Goal: Information Seeking & Learning: Check status

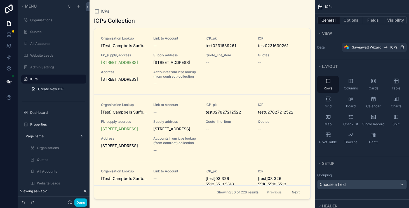
scroll to position [233, 0]
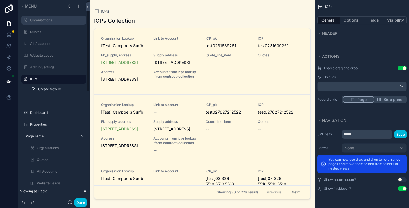
click at [52, 18] on label "Organisations" at bounding box center [56, 20] width 53 height 4
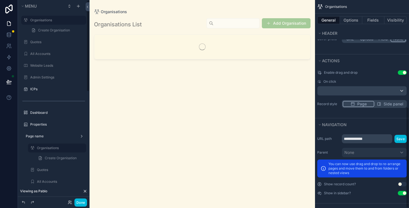
scroll to position [233, 0]
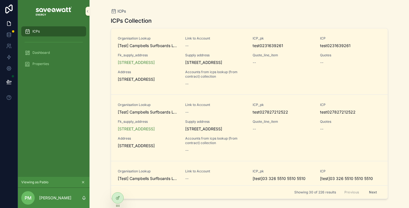
click at [103, 191] on div "ICPs ICPs Collection Organisation Lookup [Test] Campbells Surfboards LTD TA [Te…" at bounding box center [249, 104] width 319 height 208
click at [119, 197] on icon at bounding box center [118, 197] width 4 height 4
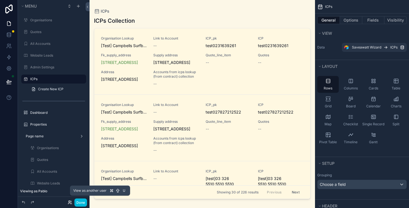
click at [69, 202] on icon at bounding box center [69, 200] width 1 height 1
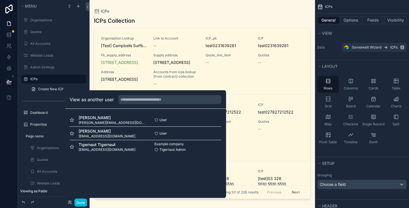
click at [0, 0] on button "Select" at bounding box center [0, 0] width 0 height 0
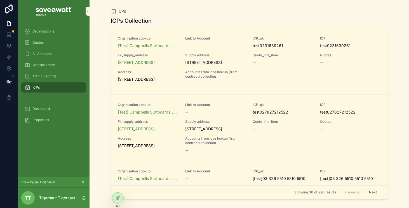
click at [58, 27] on div "Organisations" at bounding box center [54, 31] width 58 height 9
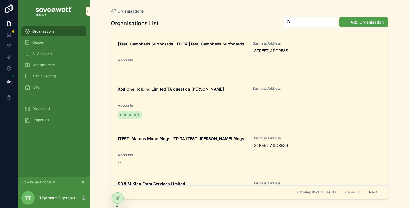
click at [58, 108] on div "Dashboard" at bounding box center [54, 108] width 58 height 9
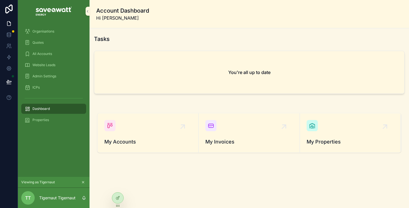
scroll to position [1, 0]
click at [130, 128] on div "My Accounts" at bounding box center [147, 132] width 87 height 26
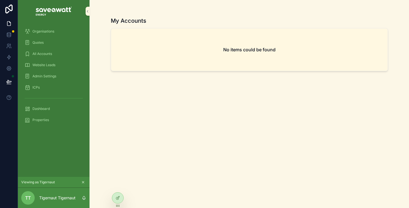
click at [61, 29] on div "Organisations" at bounding box center [54, 31] width 58 height 9
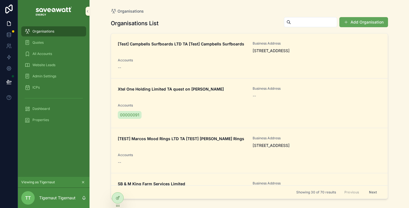
click at [375, 20] on button "Add Organisation" at bounding box center [363, 22] width 49 height 10
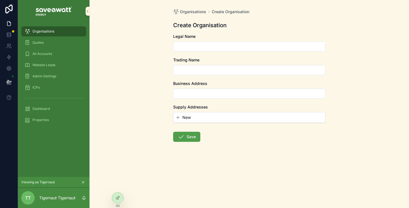
click at [215, 48] on input "scrollable content" at bounding box center [249, 47] width 152 height 8
click at [188, 70] on input "scrollable content" at bounding box center [249, 70] width 152 height 8
click at [194, 38] on span "Legal Name" at bounding box center [184, 36] width 22 height 5
click at [194, 44] on input "scrollable content" at bounding box center [249, 47] width 152 height 8
click at [186, 118] on span "New" at bounding box center [186, 117] width 8 height 6
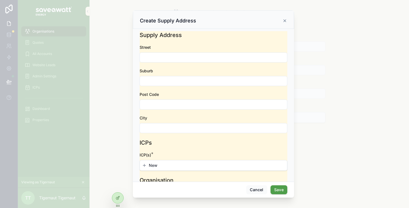
click at [103, 68] on div "scrollable content" at bounding box center [204, 104] width 409 height 208
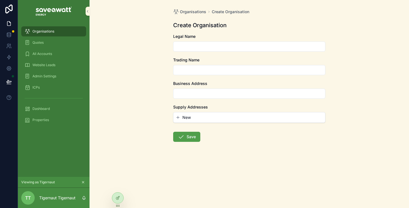
click at [59, 41] on div "Quotes" at bounding box center [54, 42] width 58 height 9
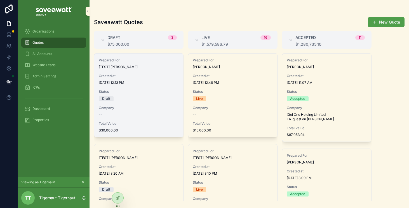
click at [171, 78] on span "Created at" at bounding box center [139, 76] width 80 height 4
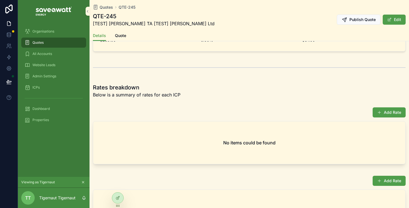
scroll to position [354, 0]
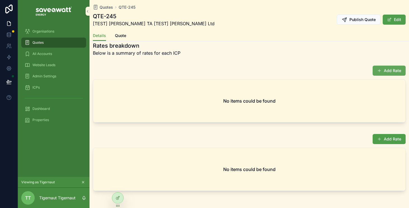
click at [392, 69] on button "Add Rate" at bounding box center [389, 70] width 33 height 10
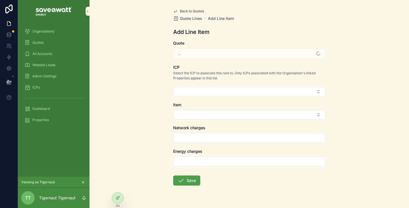
scroll to position [13, 0]
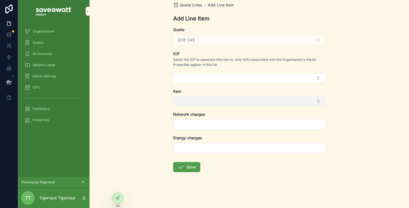
click at [289, 102] on button "Select Button" at bounding box center [249, 101] width 152 height 10
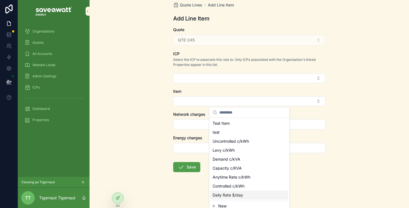
click at [221, 205] on span "New" at bounding box center [222, 206] width 8 height 6
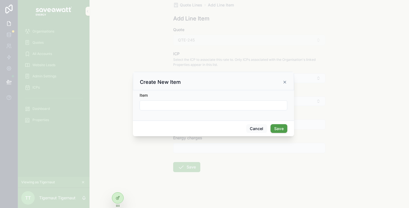
click at [186, 111] on form "Item" at bounding box center [214, 103] width 148 height 23
click at [184, 106] on input "scrollable content" at bounding box center [213, 105] width 147 height 8
click at [259, 125] on button "Cancel" at bounding box center [256, 128] width 21 height 9
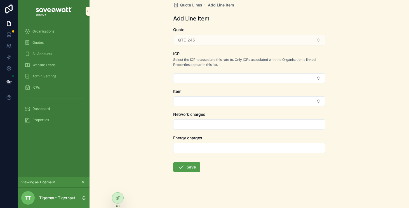
click at [50, 51] on span "All Accounts" at bounding box center [42, 53] width 20 height 4
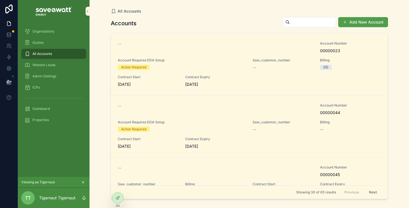
drag, startPoint x: 211, startPoint y: 84, endPoint x: 109, endPoint y: 78, distance: 101.4
click at [109, 78] on div "All Accounts Accounts Add New Account -- Account Number 00000023 Account Requir…" at bounding box center [249, 100] width 286 height 201
click at [64, 41] on div "Quotes" at bounding box center [54, 42] width 58 height 9
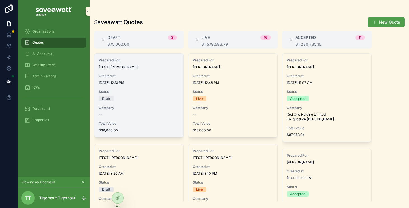
click at [137, 83] on span "[DATE] 12:13 PM" at bounding box center [139, 82] width 80 height 4
click at [151, 95] on div "Status Draft" at bounding box center [139, 95] width 80 height 12
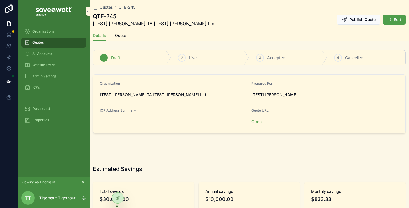
click at [123, 36] on span "Quote" at bounding box center [120, 36] width 11 height 6
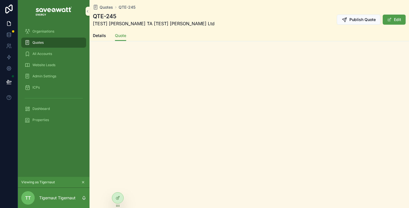
click at [62, 42] on div "Quotes" at bounding box center [54, 42] width 58 height 9
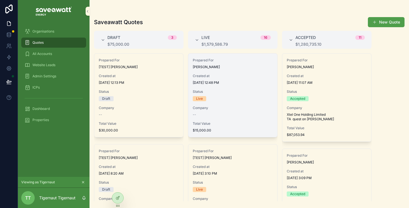
click at [252, 101] on div "Live" at bounding box center [233, 98] width 80 height 5
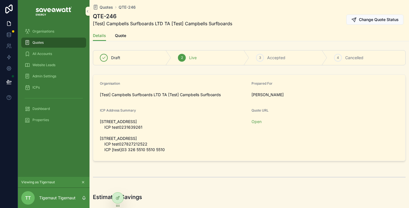
click at [124, 36] on span "Quote" at bounding box center [120, 36] width 11 height 6
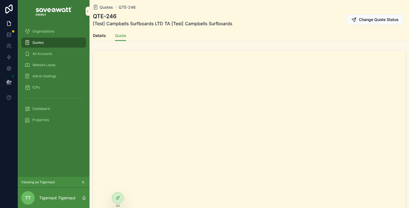
click at [59, 52] on div "All Accounts" at bounding box center [54, 53] width 58 height 9
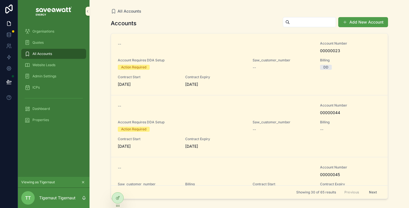
click at [62, 64] on div "Website Leads" at bounding box center [54, 64] width 58 height 9
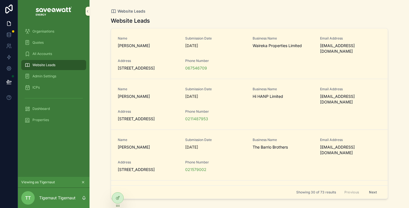
click at [58, 75] on div "Admin Settings" at bounding box center [54, 76] width 58 height 9
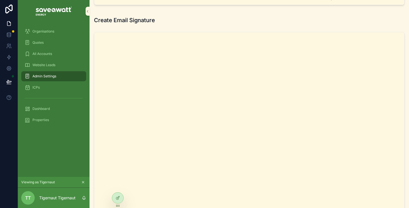
scroll to position [79, 0]
click at [53, 86] on div "ICPs" at bounding box center [54, 87] width 58 height 9
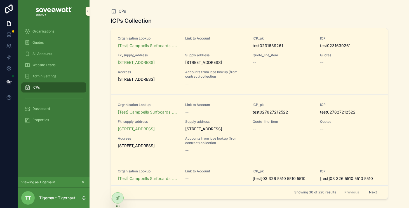
click at [55, 106] on div "Dashboard" at bounding box center [54, 108] width 58 height 9
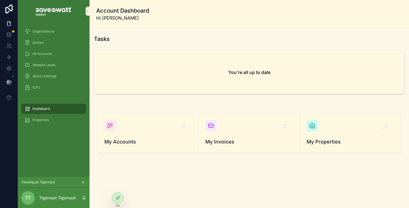
click at [0, 0] on icon at bounding box center [0, 0] width 0 height 0
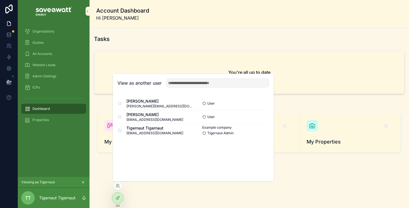
click at [0, 0] on button "Select" at bounding box center [0, 0] width 0 height 0
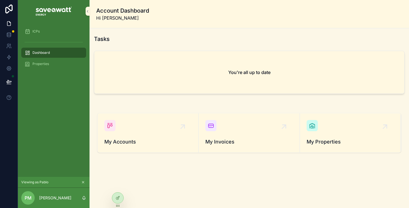
scroll to position [1, 0]
drag, startPoint x: 278, startPoint y: 74, endPoint x: 163, endPoint y: 64, distance: 116.2
click at [163, 64] on div "You're all up to date" at bounding box center [249, 71] width 310 height 43
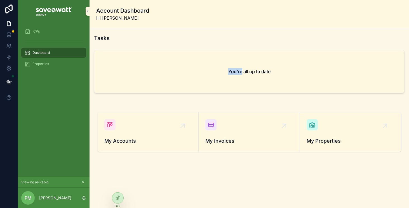
click at [163, 64] on div "You're all up to date" at bounding box center [249, 71] width 310 height 43
click at [145, 118] on link "My Accounts" at bounding box center [148, 131] width 101 height 39
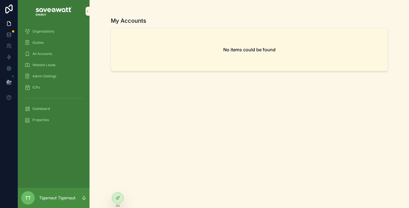
click at [0, 0] on icon at bounding box center [0, 0] width 0 height 0
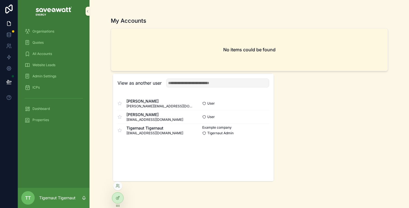
click at [0, 0] on button "Select" at bounding box center [0, 0] width 0 height 0
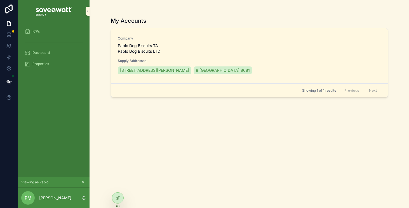
click at [161, 44] on span "Pablo Dog Biscuits TA Pablo Dog Biscuits LTD" at bounding box center [148, 48] width 61 height 11
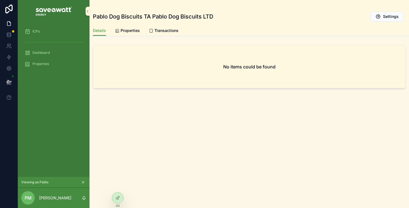
click at [45, 50] on span "Dashboard" at bounding box center [40, 52] width 17 height 4
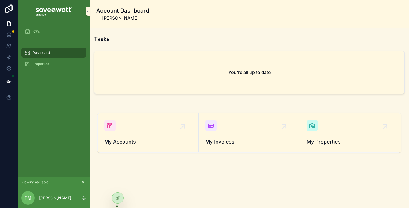
click at [151, 137] on div "My Accounts" at bounding box center [147, 133] width 87 height 26
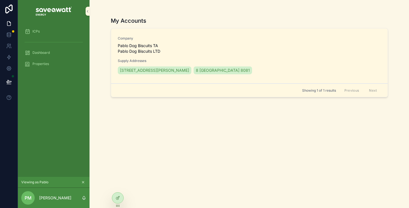
click at [200, 43] on div "Company Pablo Dog Biscuits TA Pablo Dog Biscuits LTD Supply Addresses 19 Sunris…" at bounding box center [249, 55] width 263 height 39
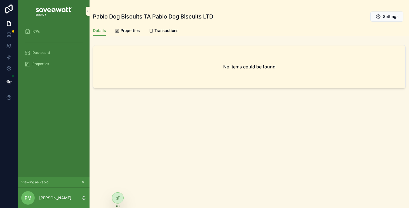
click at [127, 27] on link "Properties" at bounding box center [127, 30] width 25 height 11
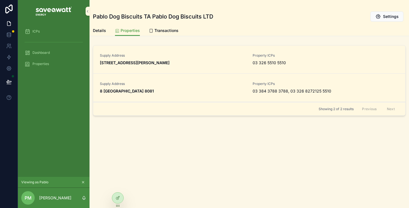
click at [231, 58] on div "Supply Address 19 Sunrise Lane Sumner Christchurch 8081" at bounding box center [173, 59] width 146 height 12
click at [176, 34] on link "Transactions" at bounding box center [164, 30] width 30 height 11
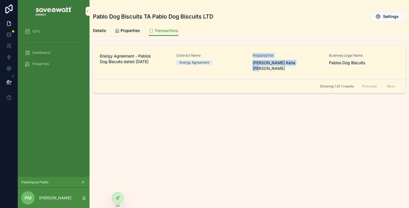
drag, startPoint x: 284, startPoint y: 68, endPoint x: 243, endPoint y: 67, distance: 42.0
click at [243, 67] on div "Energy Agreement - Pablos Dog Biscuits dated 12 Sep 2025 Contract Name Energy A…" at bounding box center [249, 62] width 312 height 34
click at [54, 63] on div "Properties" at bounding box center [54, 63] width 58 height 9
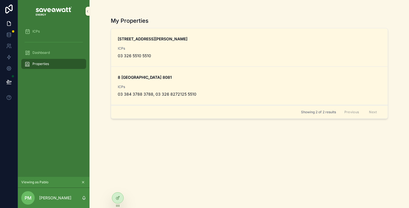
click at [209, 48] on span "ICPs" at bounding box center [249, 48] width 263 height 4
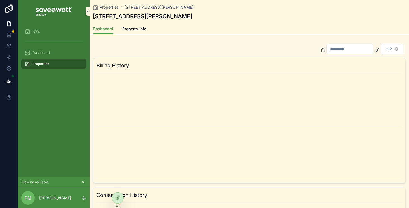
click at [353, 49] on input "scrollable content" at bounding box center [350, 49] width 46 height 8
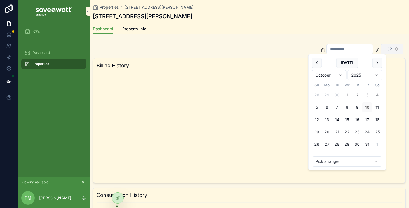
click at [391, 48] on span "ICP" at bounding box center [388, 49] width 6 height 6
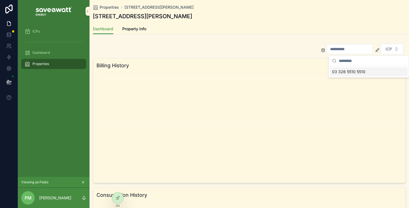
click at [266, 42] on div "ICP Billing History Consumption History" at bounding box center [249, 177] width 319 height 273
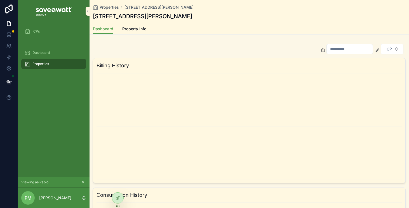
click at [140, 32] on link "Property Info" at bounding box center [134, 29] width 24 height 11
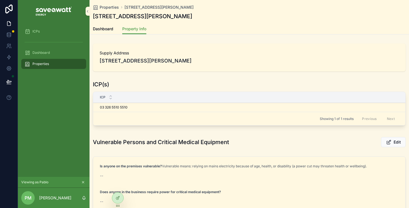
click at [147, 78] on div "ICP(s) ICP 03 326 5510 5510 03 326 5510 5510 Showing 1 of 1 results Previous Ne…" at bounding box center [249, 104] width 319 height 52
click at [125, 119] on div "Showing 1 of 1 results Previous Next" at bounding box center [249, 118] width 312 height 13
